Goal: Task Accomplishment & Management: Complete application form

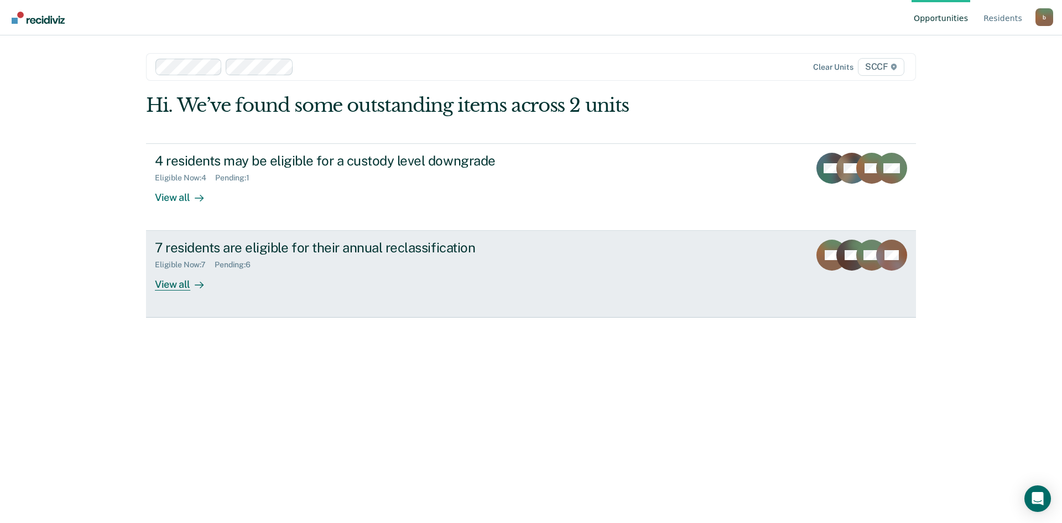
click at [178, 286] on div "View all" at bounding box center [186, 280] width 62 height 22
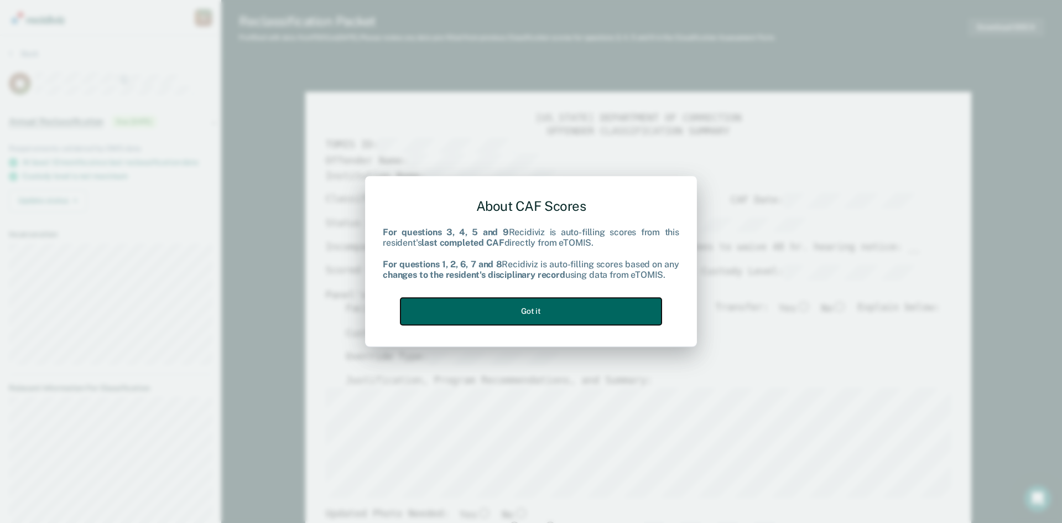
click at [534, 311] on button "Got it" at bounding box center [530, 311] width 261 height 27
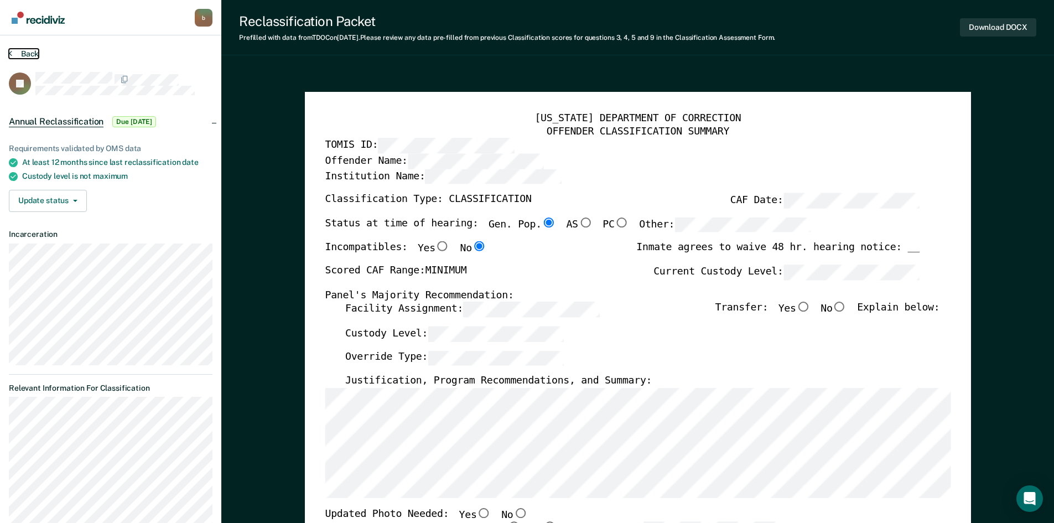
click at [9, 54] on icon at bounding box center [10, 53] width 3 height 9
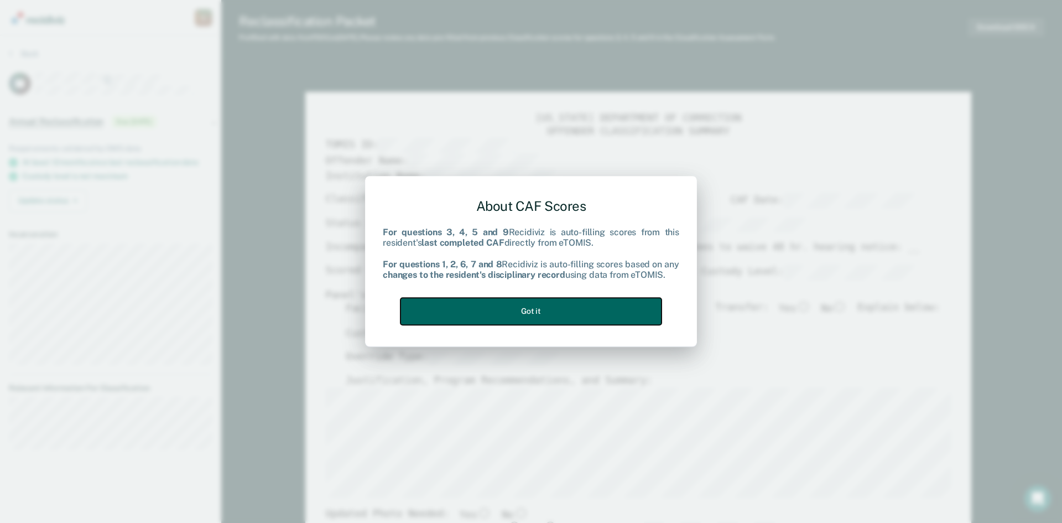
click at [566, 309] on button "Got it" at bounding box center [530, 311] width 261 height 27
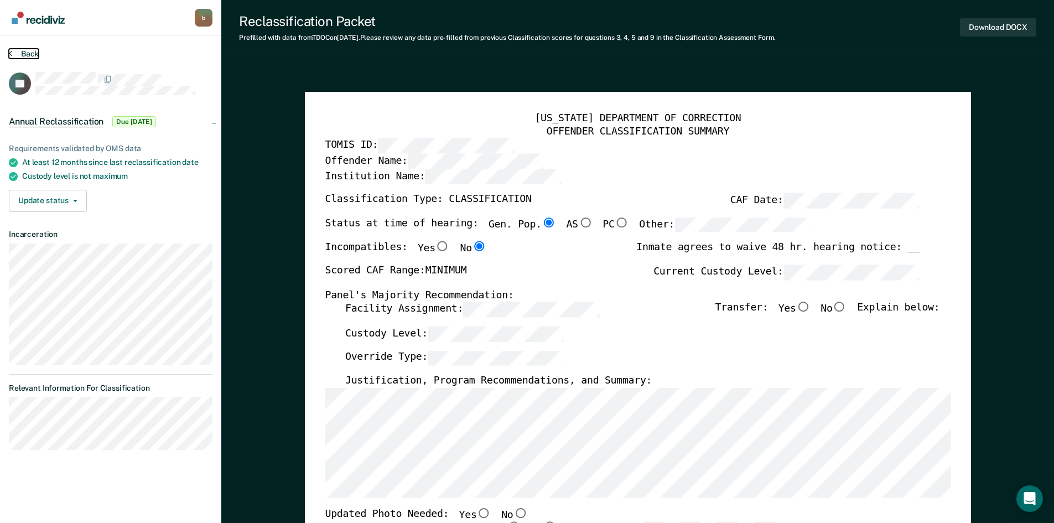
click at [13, 52] on button "Back" at bounding box center [24, 54] width 30 height 10
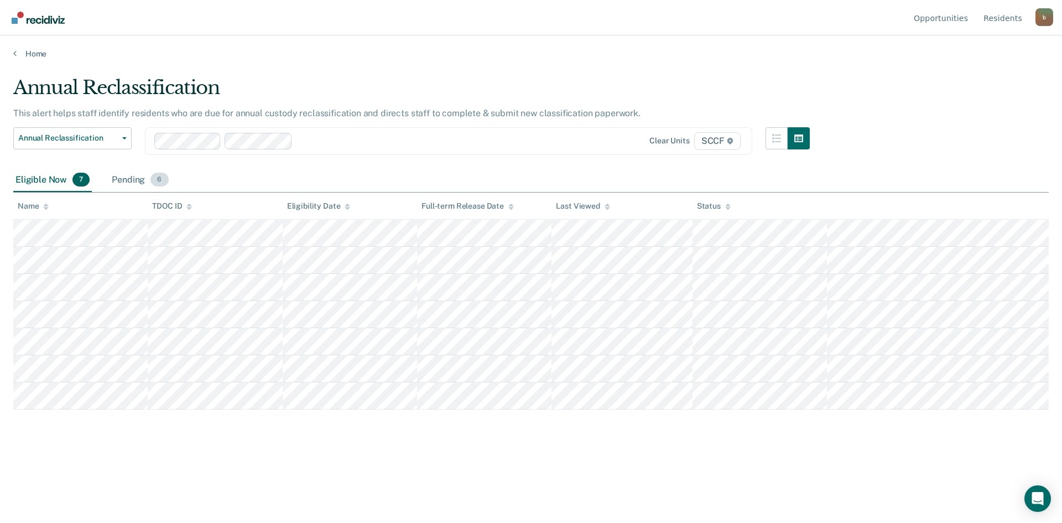
click at [135, 180] on div "Pending 6" at bounding box center [140, 180] width 61 height 24
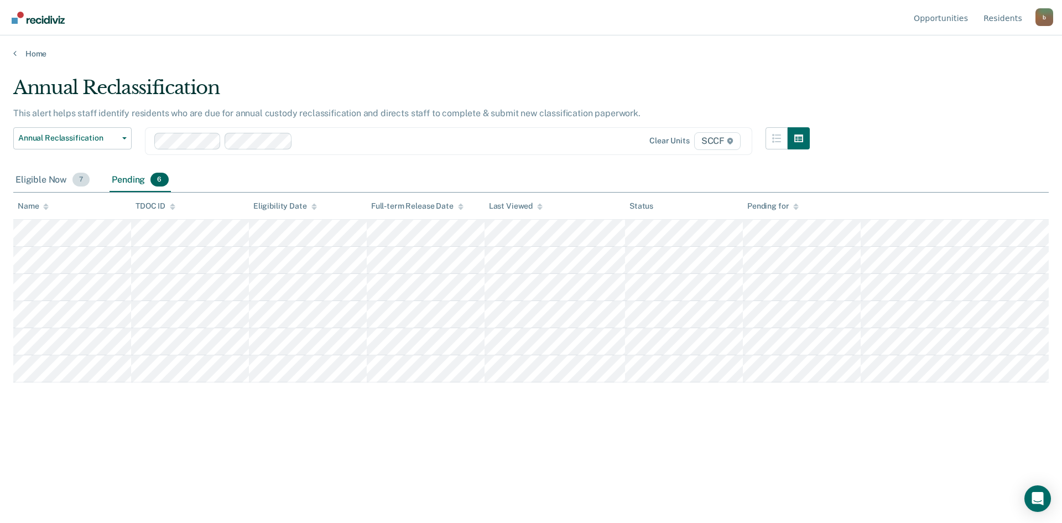
click at [41, 179] on div "Eligible Now 7" at bounding box center [52, 180] width 79 height 24
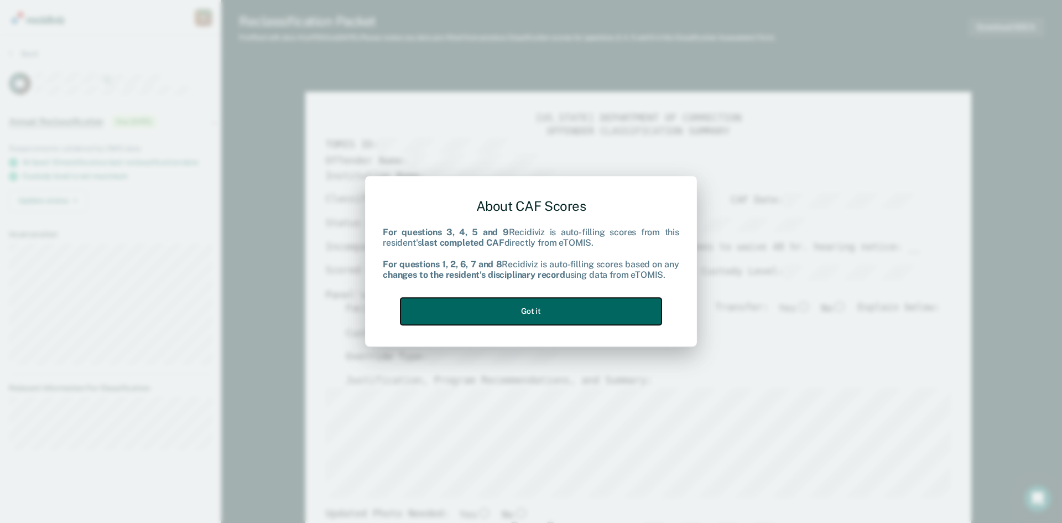
click at [508, 311] on button "Got it" at bounding box center [530, 311] width 261 height 27
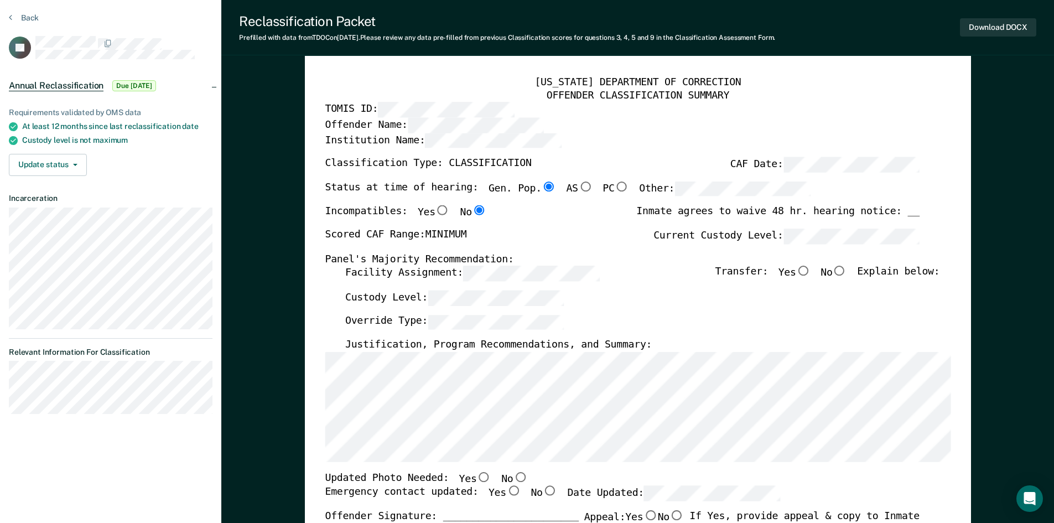
scroll to position [55, 0]
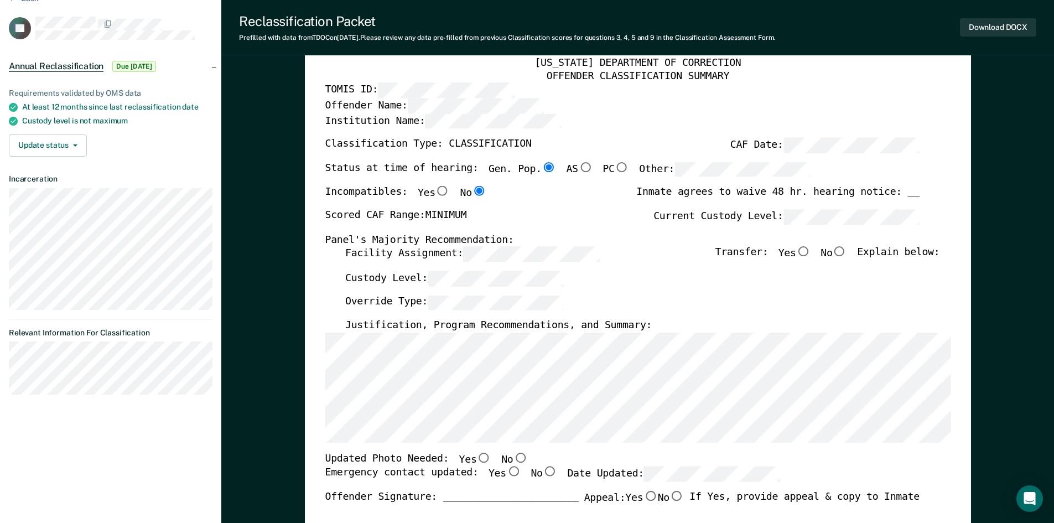
click at [846, 253] on input "No" at bounding box center [839, 252] width 14 height 10
type textarea "x"
radio input "true"
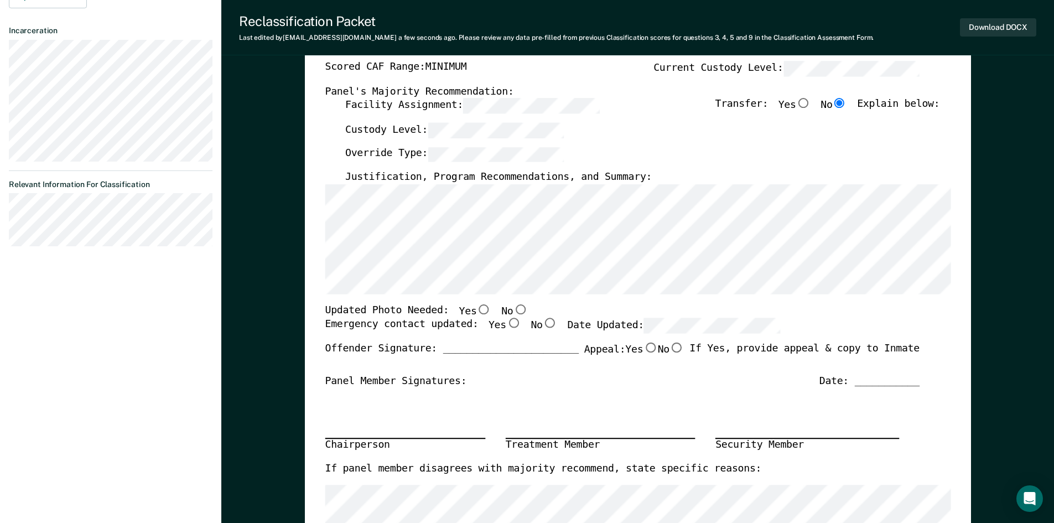
scroll to position [221, 0]
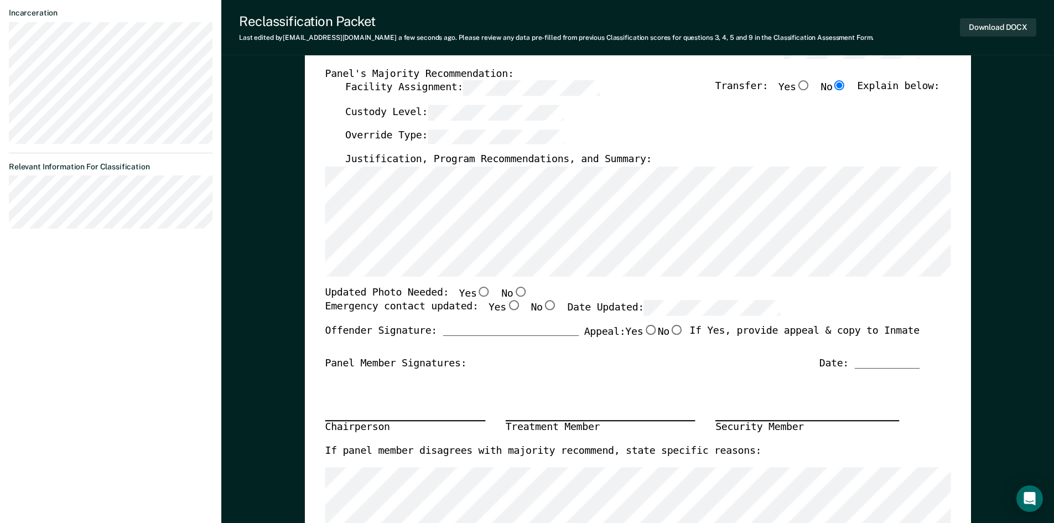
click at [513, 291] on input "No" at bounding box center [520, 291] width 14 height 10
type textarea "x"
radio input "true"
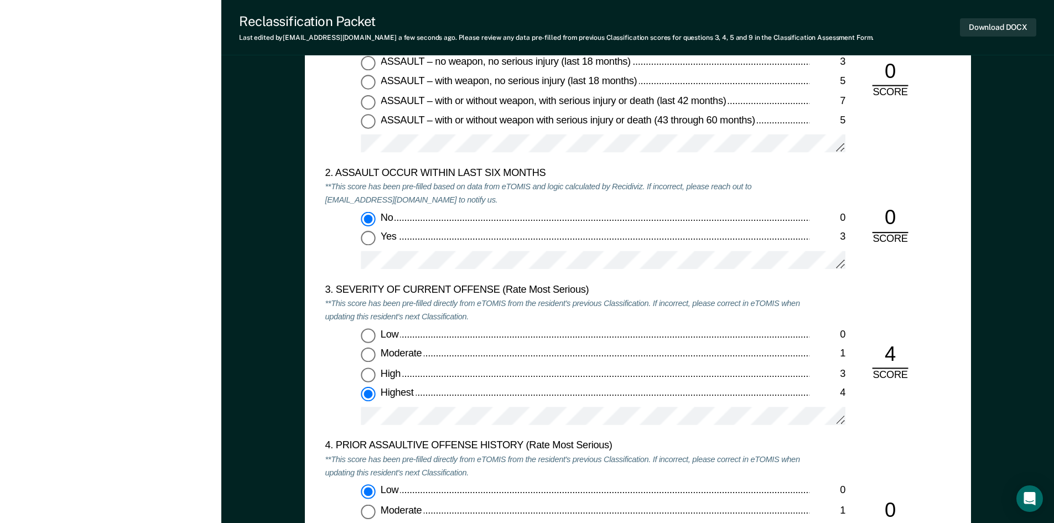
scroll to position [1106, 0]
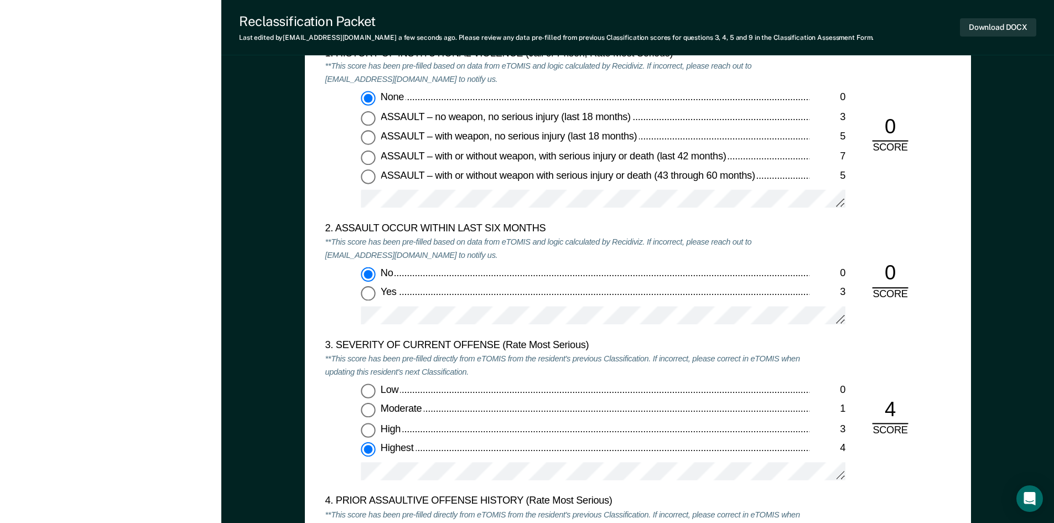
click at [902, 208] on div "1. HISTORY OF INSTITUTIONAL VIOLENCE (Jail or Prison, Rate Most Serious) **This…" at bounding box center [638, 134] width 626 height 175
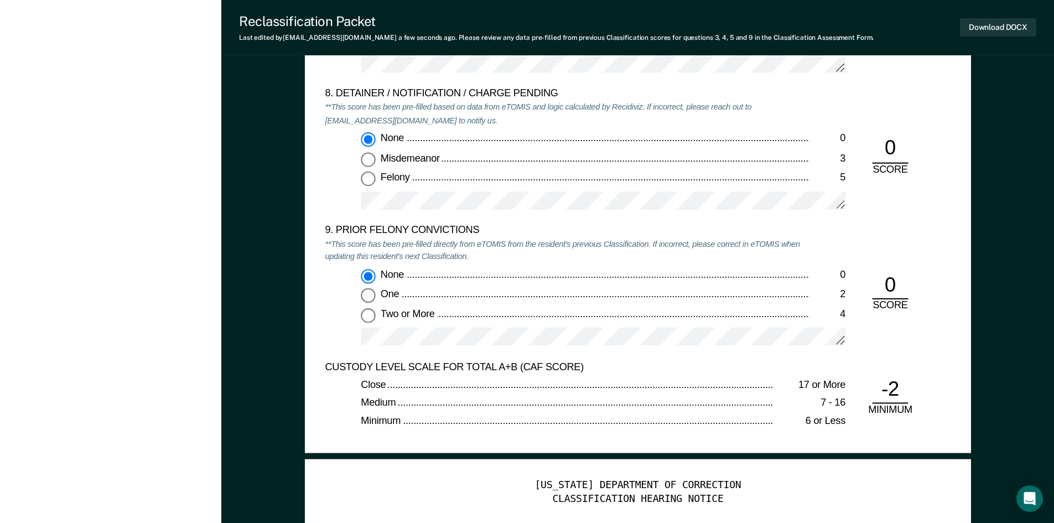
scroll to position [2378, 0]
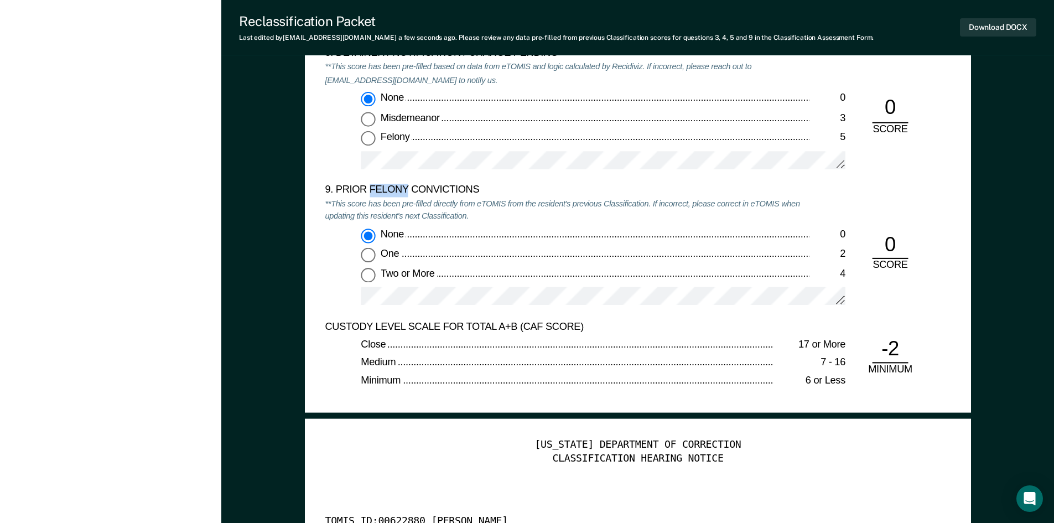
drag, startPoint x: 368, startPoint y: 190, endPoint x: 407, endPoint y: 189, distance: 38.7
click at [407, 189] on div "9. PRIOR FELONY CONVICTIONS" at bounding box center [567, 190] width 484 height 13
copy div "FELONY"
click at [611, 358] on div "Medium" at bounding box center [567, 363] width 413 height 13
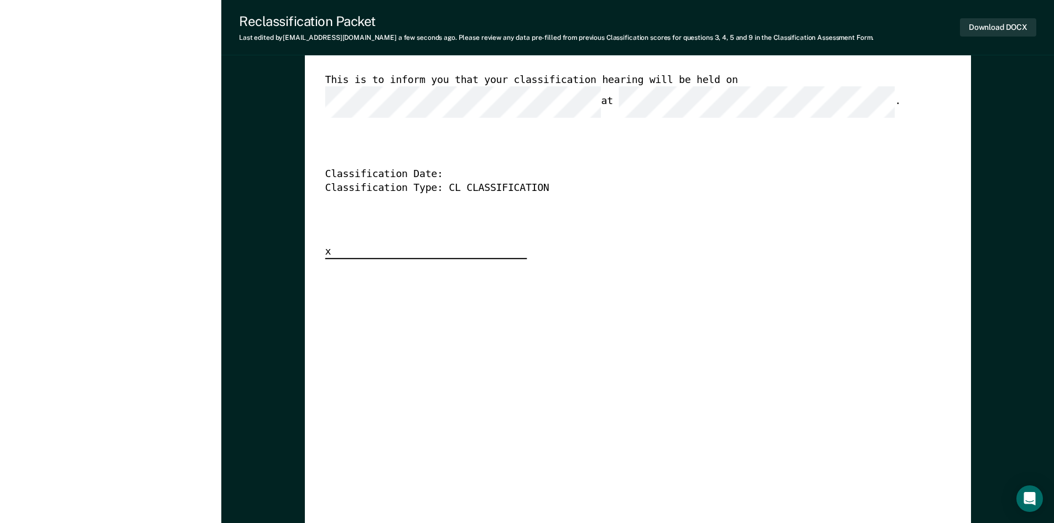
scroll to position [2731, 0]
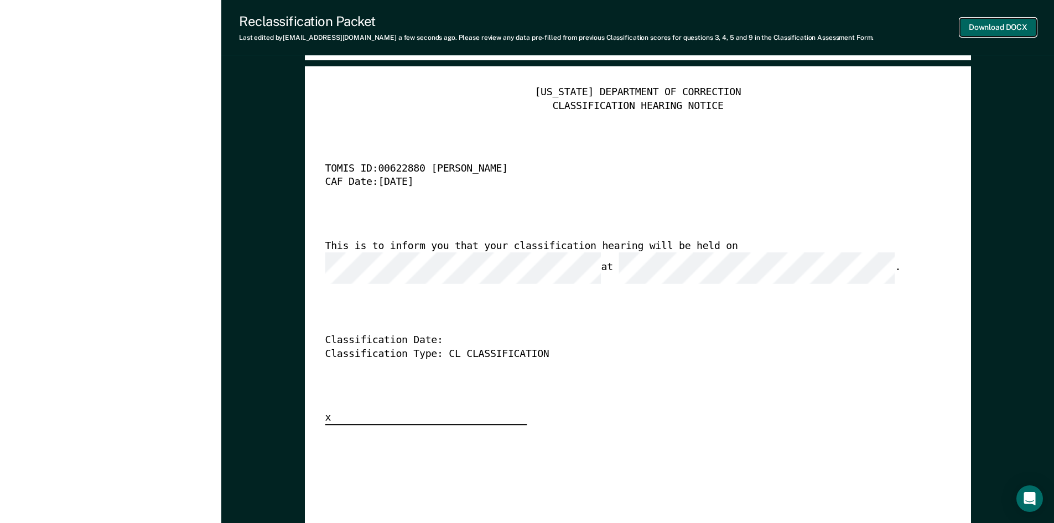
click at [992, 28] on button "Download DOCX" at bounding box center [998, 27] width 76 height 18
type textarea "x"
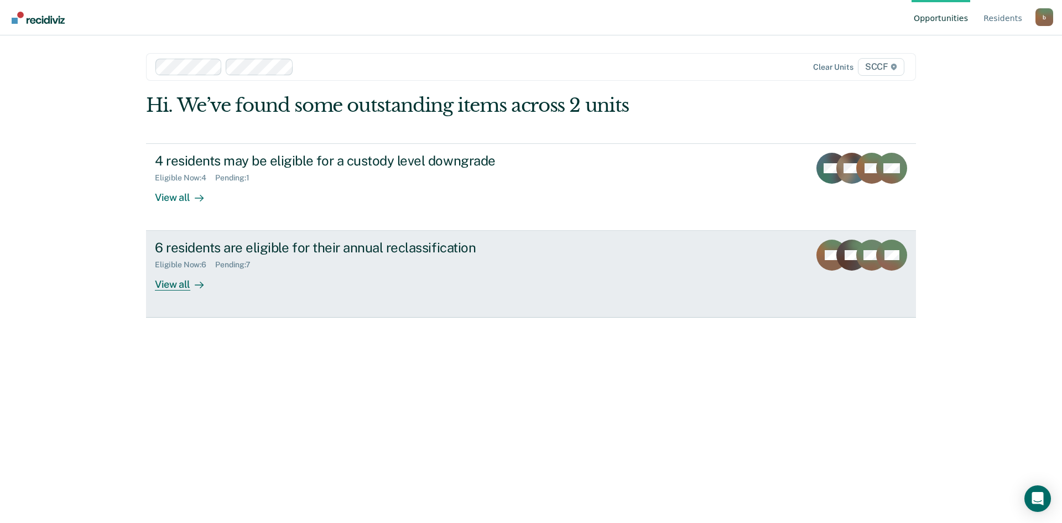
click at [175, 284] on div "View all" at bounding box center [186, 280] width 62 height 22
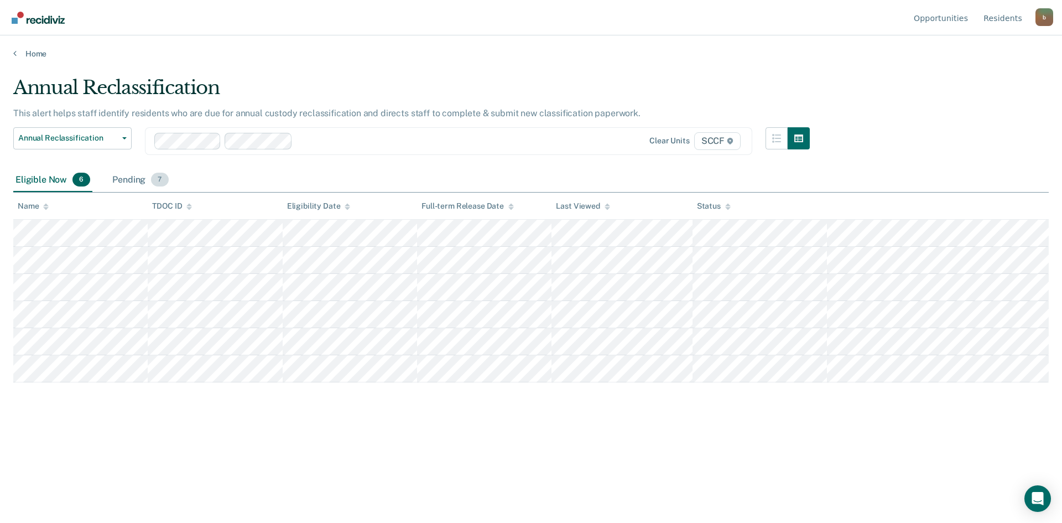
click at [133, 181] on div "Pending 7" at bounding box center [140, 180] width 60 height 24
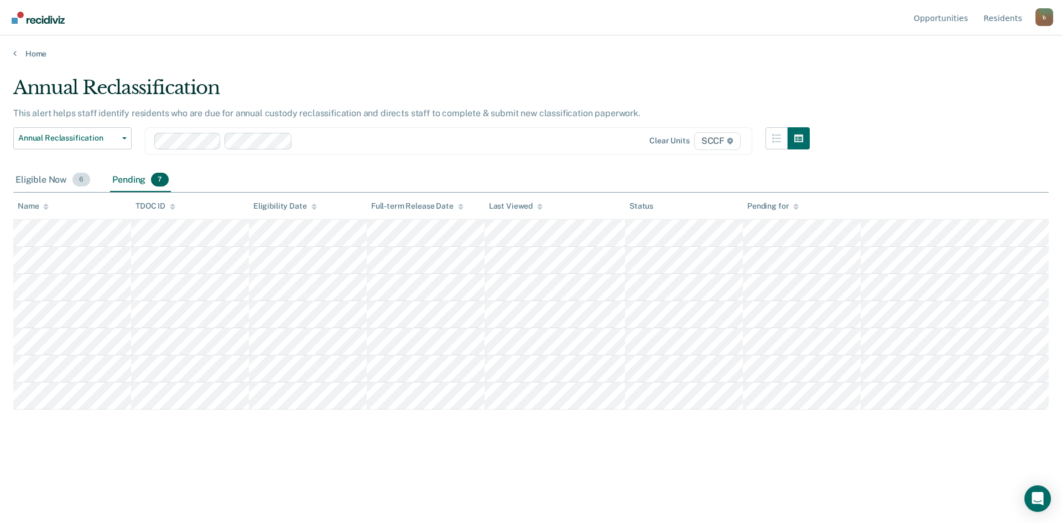
click at [51, 178] on div "Eligible Now 6" at bounding box center [52, 180] width 79 height 24
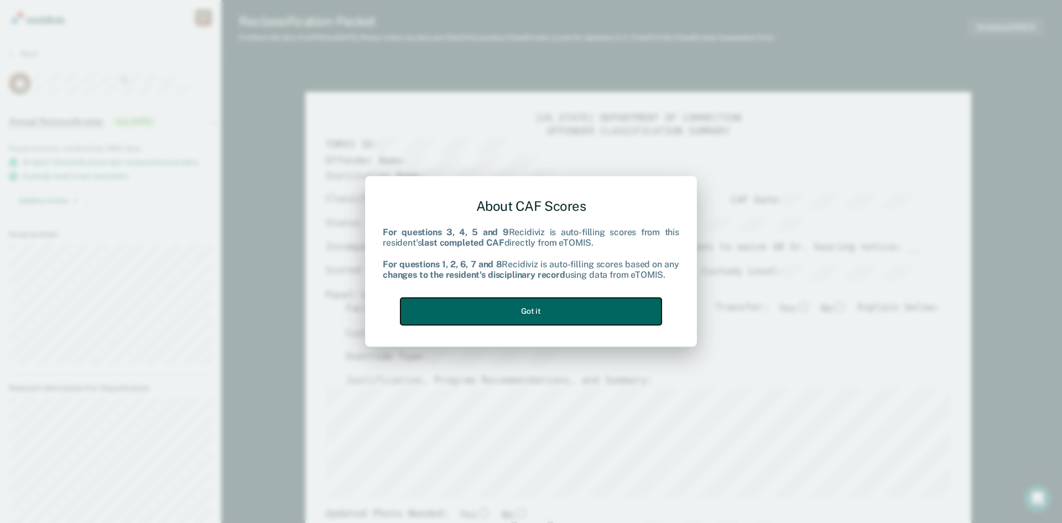
click at [563, 314] on button "Got it" at bounding box center [530, 311] width 261 height 27
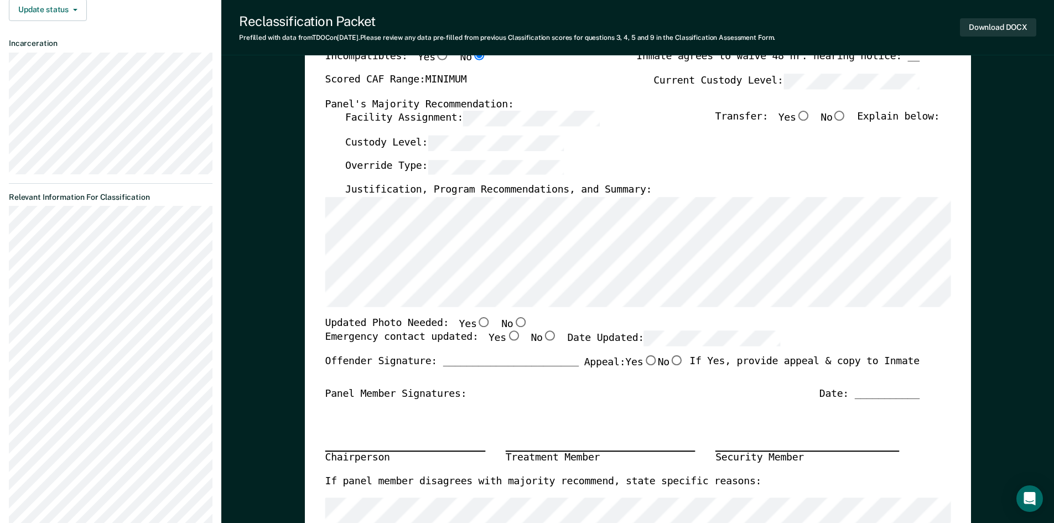
scroll to position [221, 0]
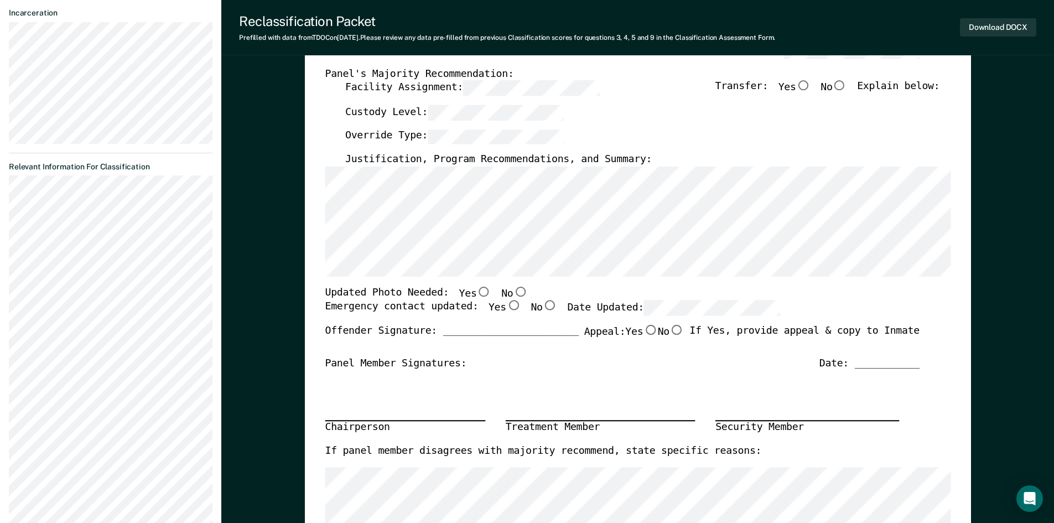
click at [513, 292] on input "No" at bounding box center [520, 291] width 14 height 10
type textarea "x"
radio input "true"
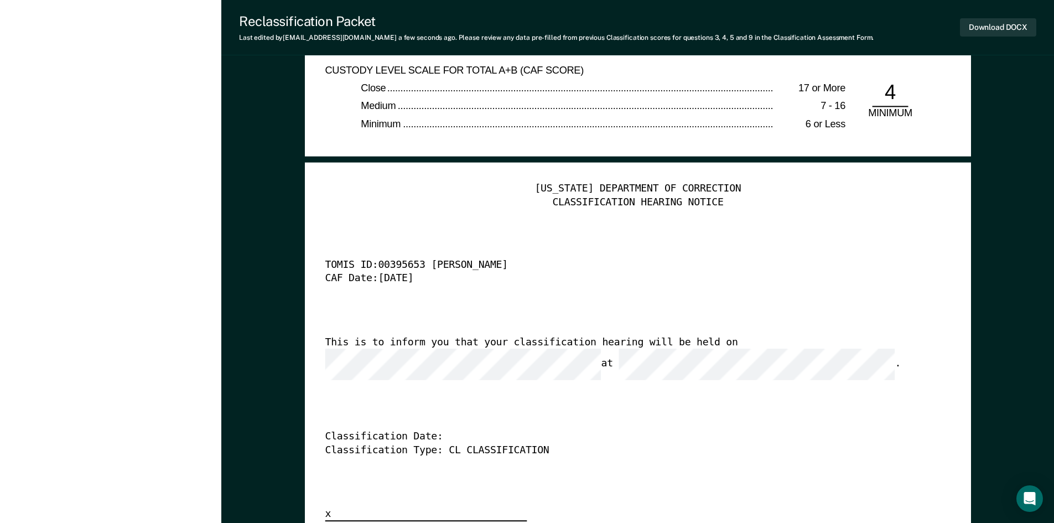
scroll to position [2620, 0]
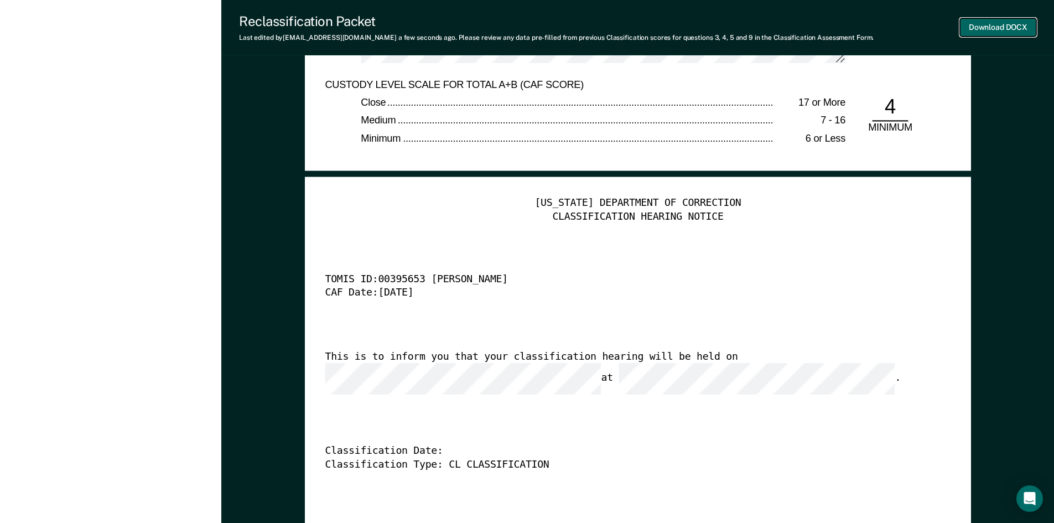
click at [1003, 27] on button "Download DOCX" at bounding box center [998, 27] width 76 height 18
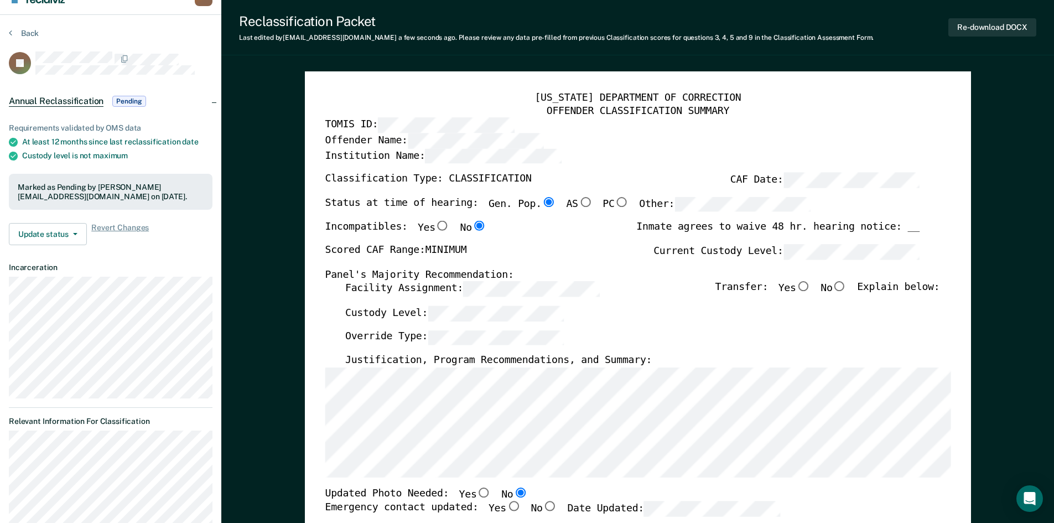
scroll to position [0, 0]
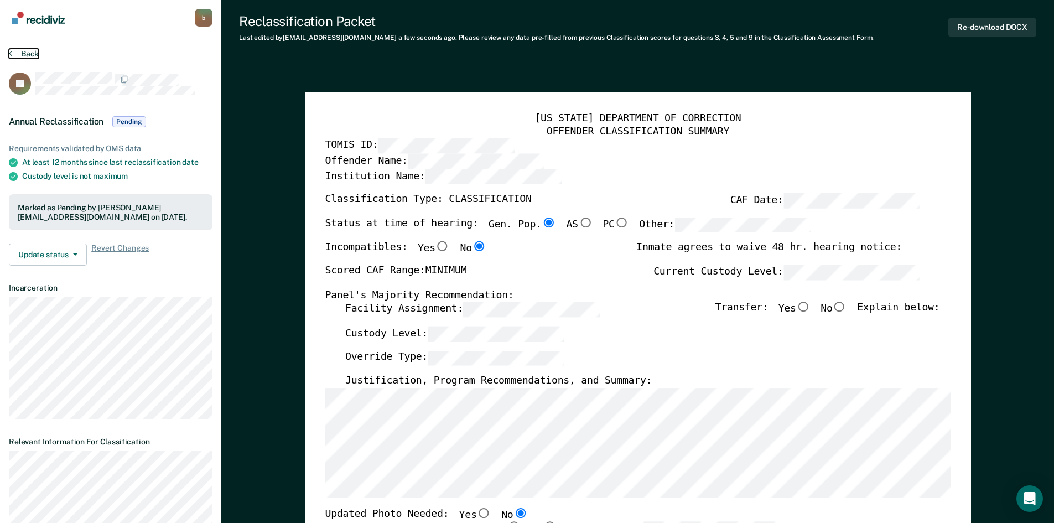
click at [12, 54] on icon at bounding box center [10, 53] width 3 height 9
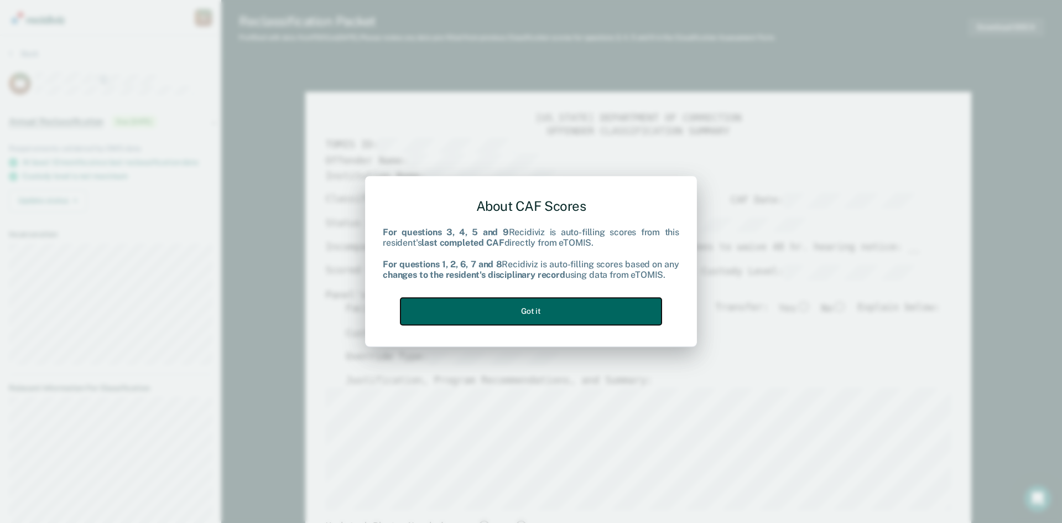
click at [546, 308] on button "Got it" at bounding box center [530, 311] width 261 height 27
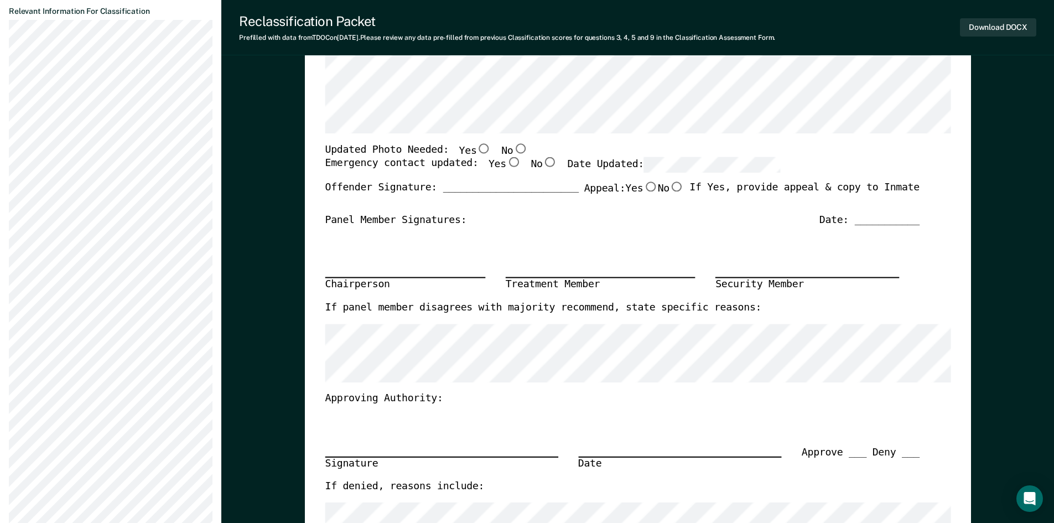
scroll to position [111, 0]
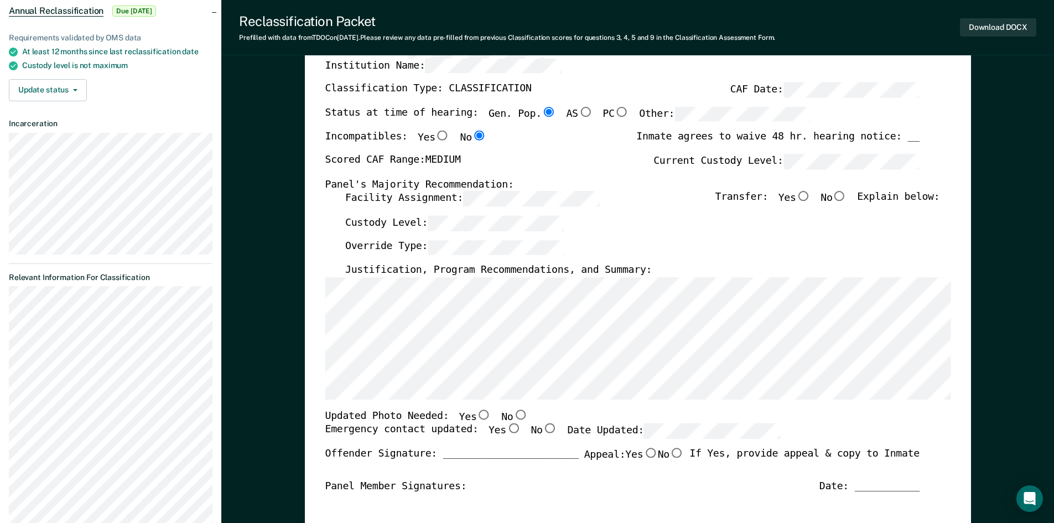
click at [513, 416] on input "No" at bounding box center [520, 414] width 14 height 10
type textarea "x"
radio input "true"
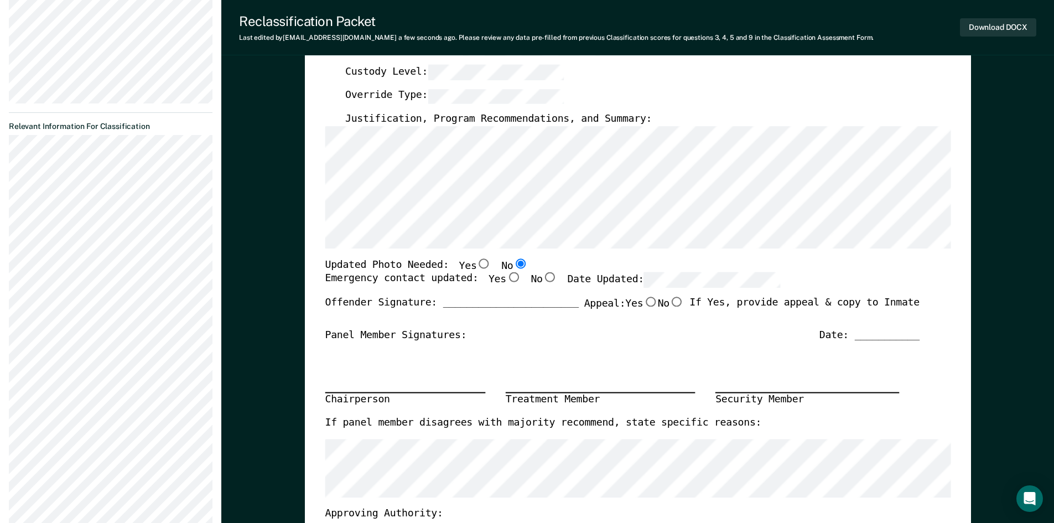
scroll to position [332, 0]
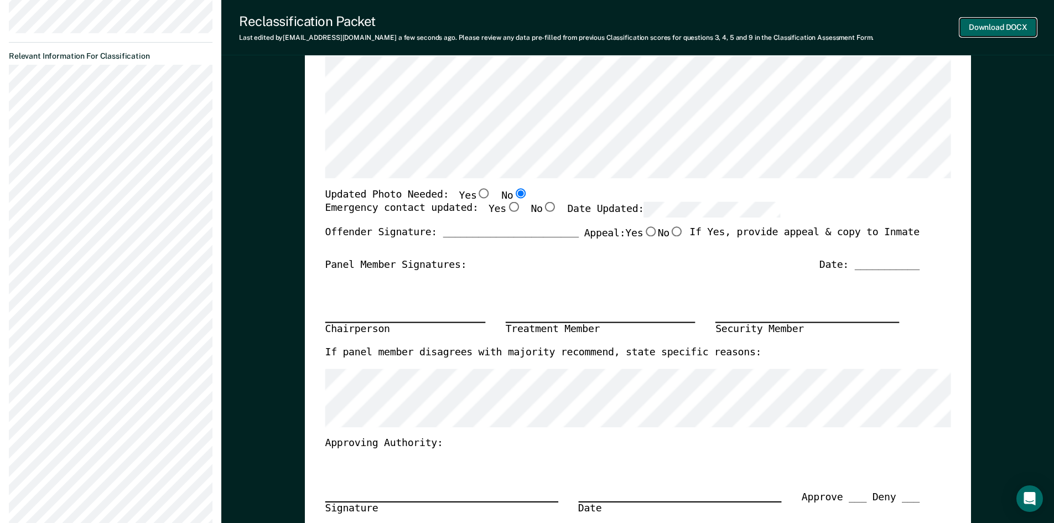
click at [1005, 28] on button "Download DOCX" at bounding box center [998, 27] width 76 height 18
type textarea "x"
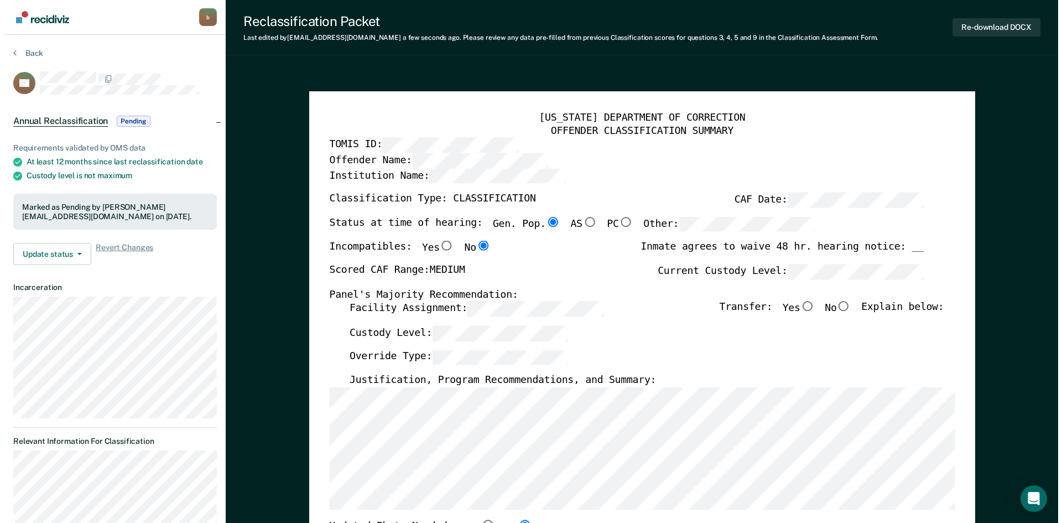
scroll to position [0, 0]
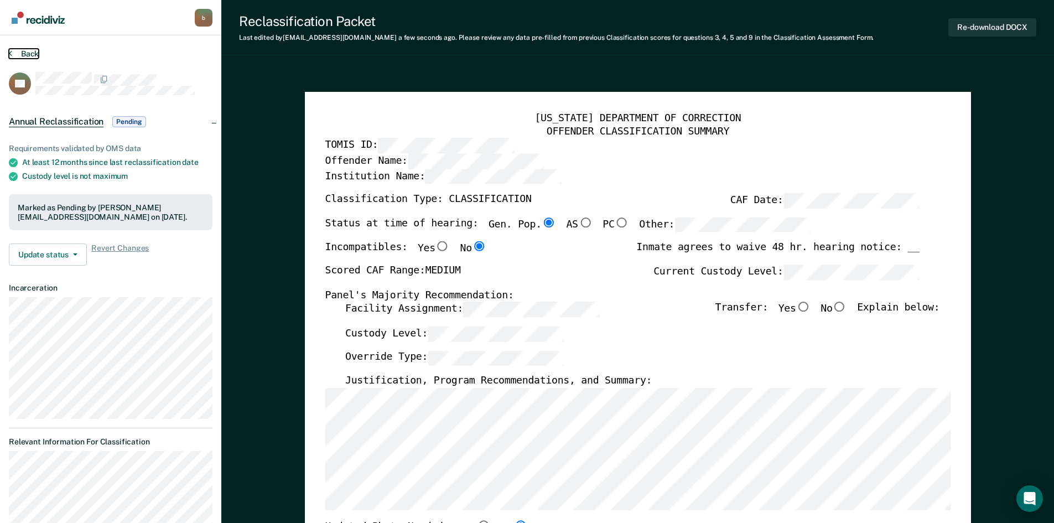
click at [13, 50] on button "Back" at bounding box center [24, 54] width 30 height 10
